Goal: Information Seeking & Learning: Learn about a topic

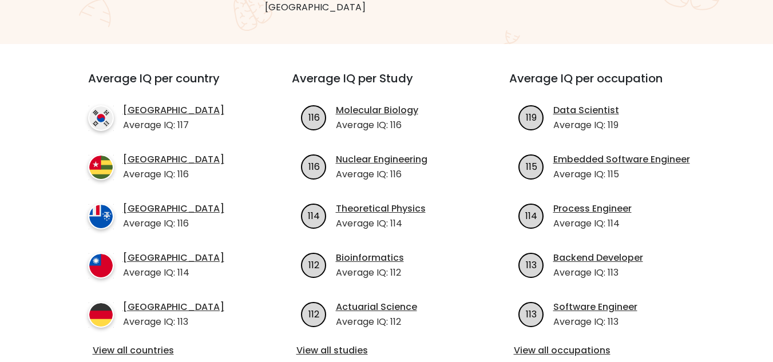
scroll to position [374, 0]
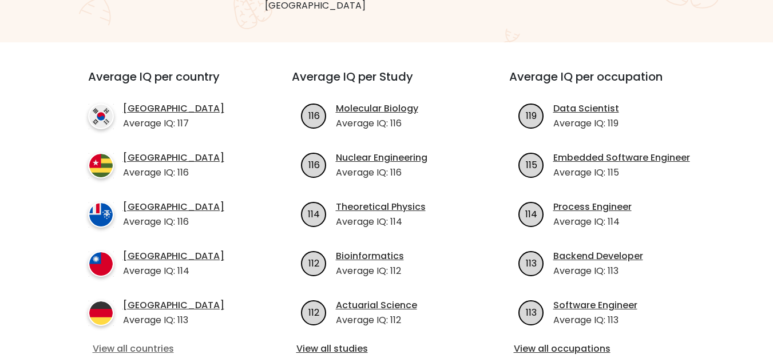
click at [184, 342] on link "View all countries" at bounding box center [169, 349] width 153 height 14
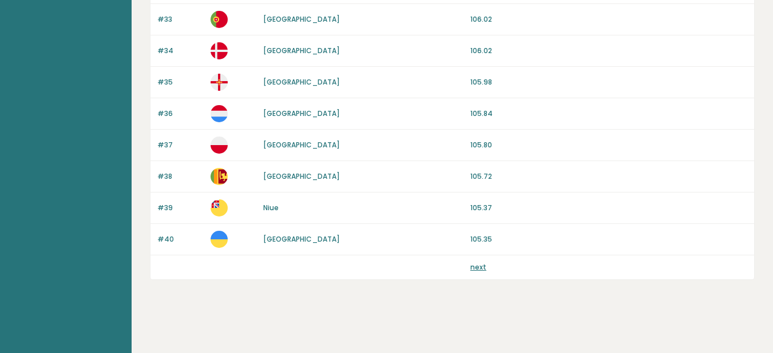
scroll to position [2550, 0]
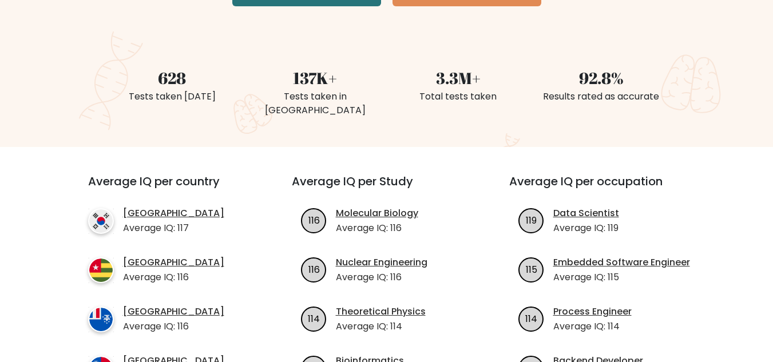
scroll to position [268, 0]
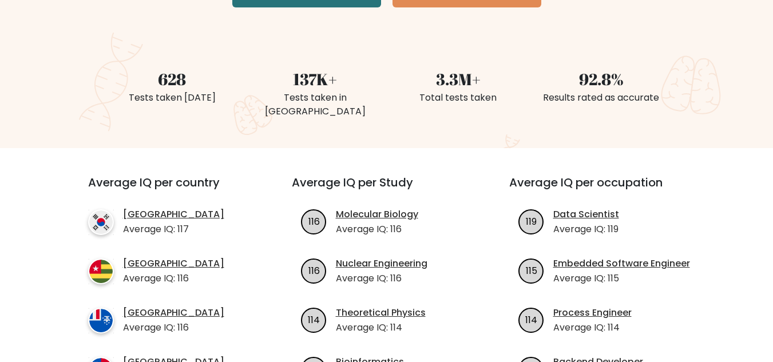
click at [303, 67] on div "137K+" at bounding box center [314, 79] width 129 height 24
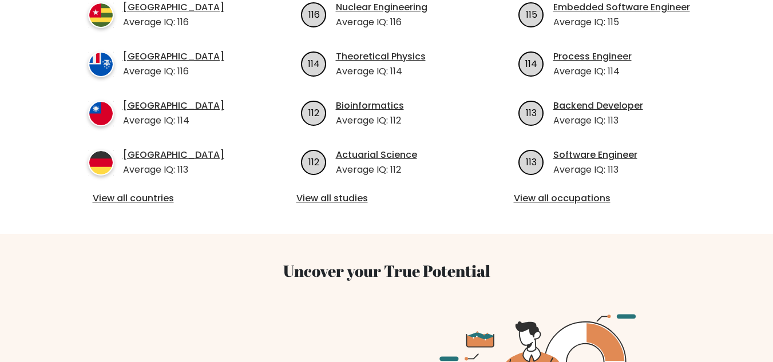
scroll to position [539, 0]
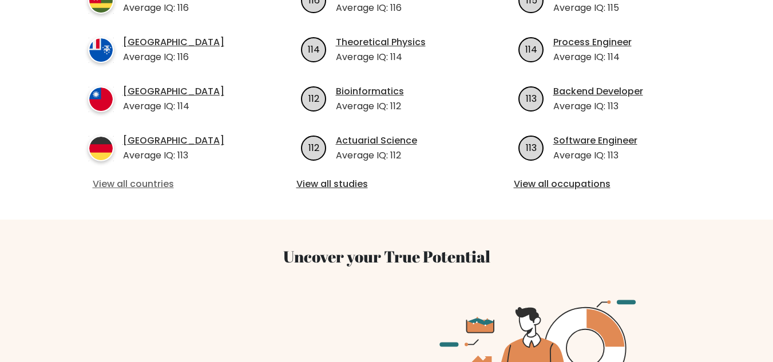
click at [153, 177] on link "View all countries" at bounding box center [169, 184] width 153 height 14
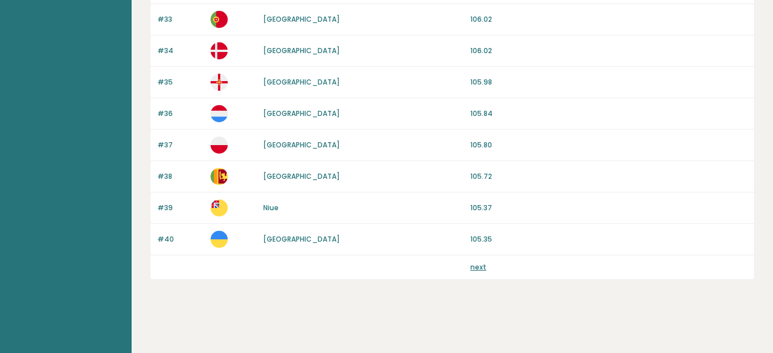
scroll to position [2230, 0]
